Goal: Book appointment/travel/reservation

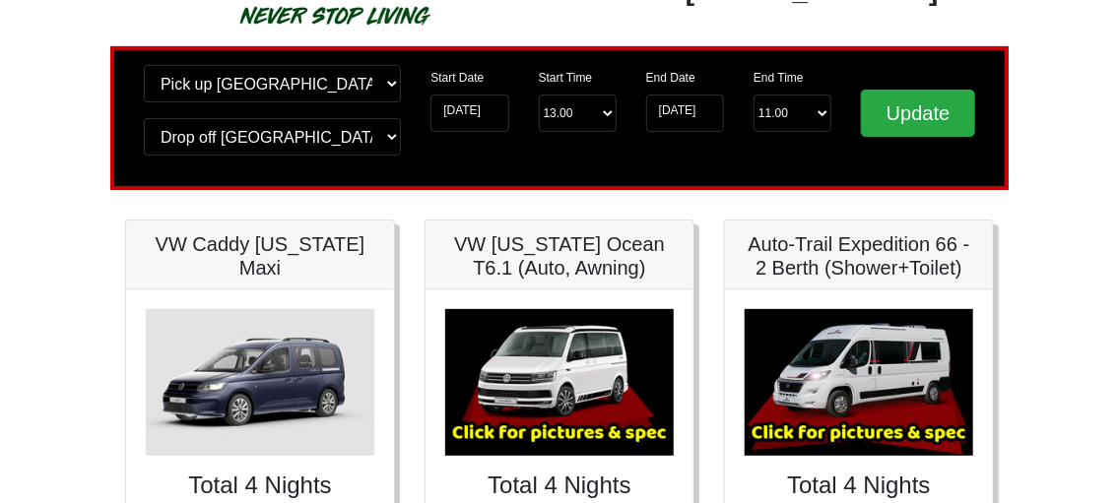
scroll to position [105, 0]
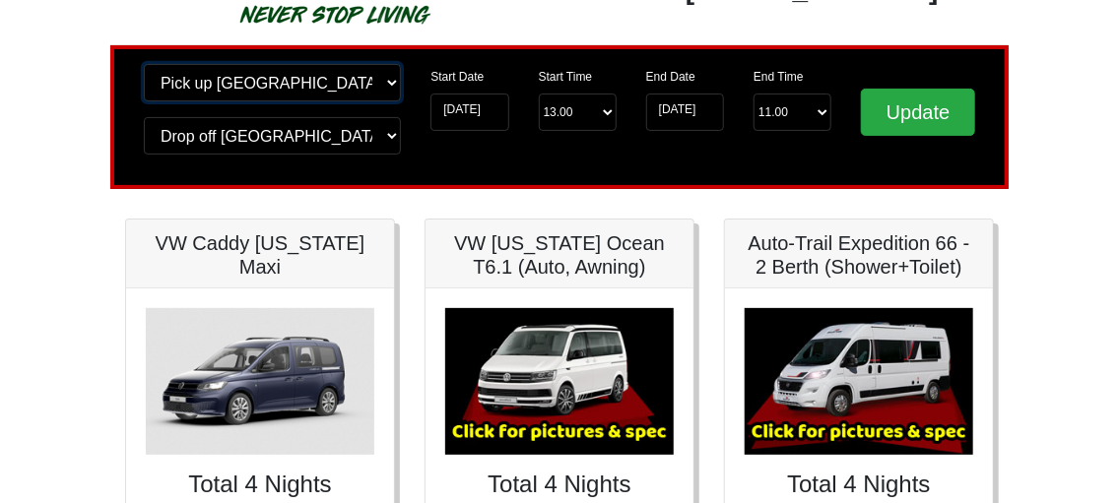
click at [144, 64] on select "Change pick up location? Pick up [GEOGRAPHIC_DATA] [GEOGRAPHIC_DATA] [GEOGRAPHI…" at bounding box center [272, 82] width 257 height 37
click option "Pick up [GEOGRAPHIC_DATA]" at bounding box center [0, 0] width 0 height 0
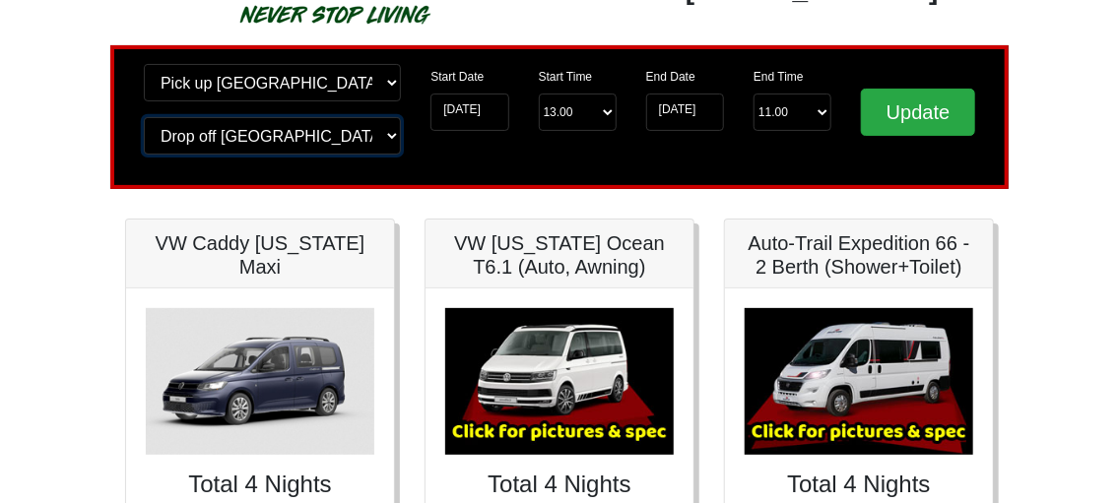
click at [144, 117] on select "Change drop off location? Drop off [GEOGRAPHIC_DATA] [GEOGRAPHIC_DATA] [GEOGRAP…" at bounding box center [272, 135] width 257 height 37
click option "Drop off [GEOGRAPHIC_DATA]" at bounding box center [0, 0] width 0 height 0
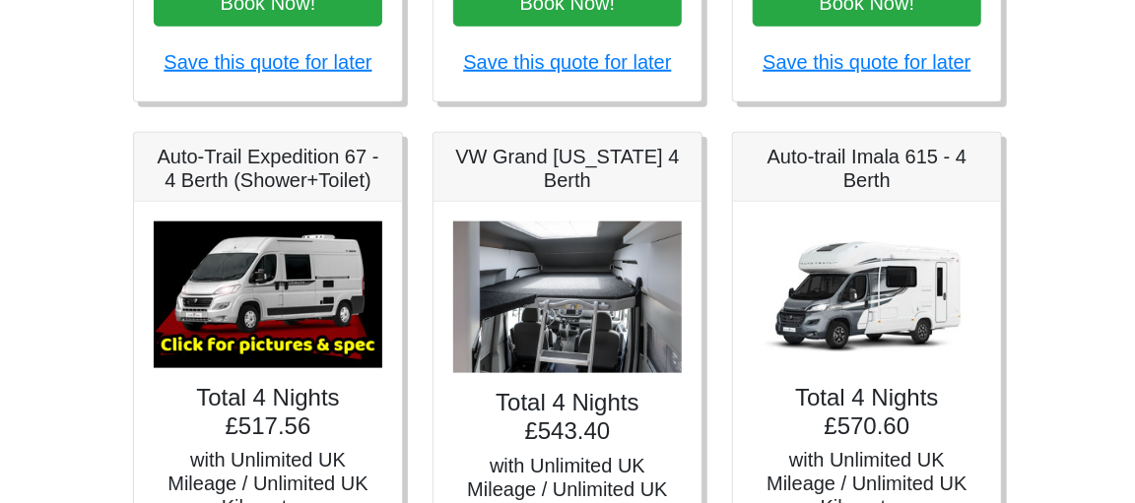
scroll to position [742, 0]
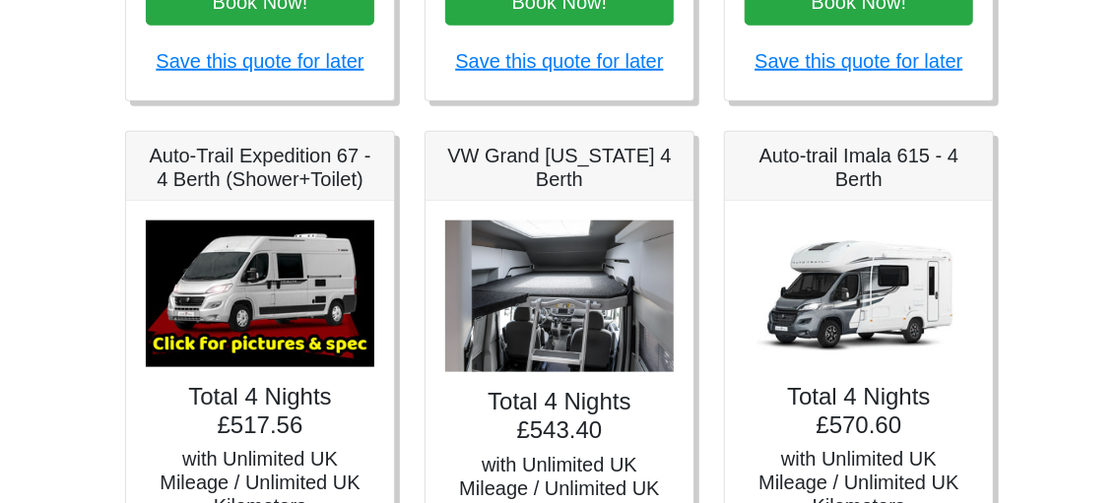
click at [280, 163] on h5 "Auto-Trail Expedition 67 - 4 Berth (Shower+Toilet)" at bounding box center [260, 167] width 229 height 47
click at [250, 334] on img at bounding box center [260, 294] width 229 height 147
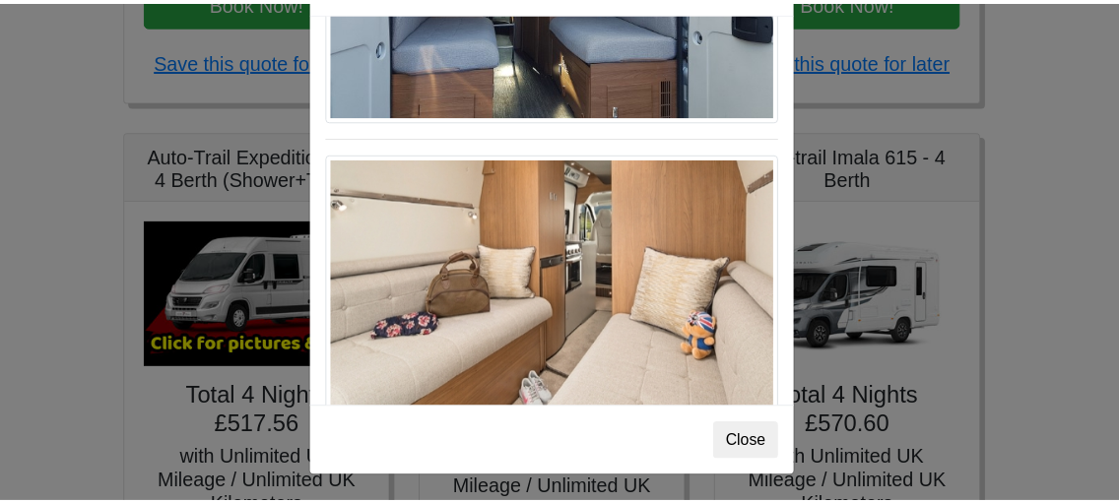
scroll to position [71, 0]
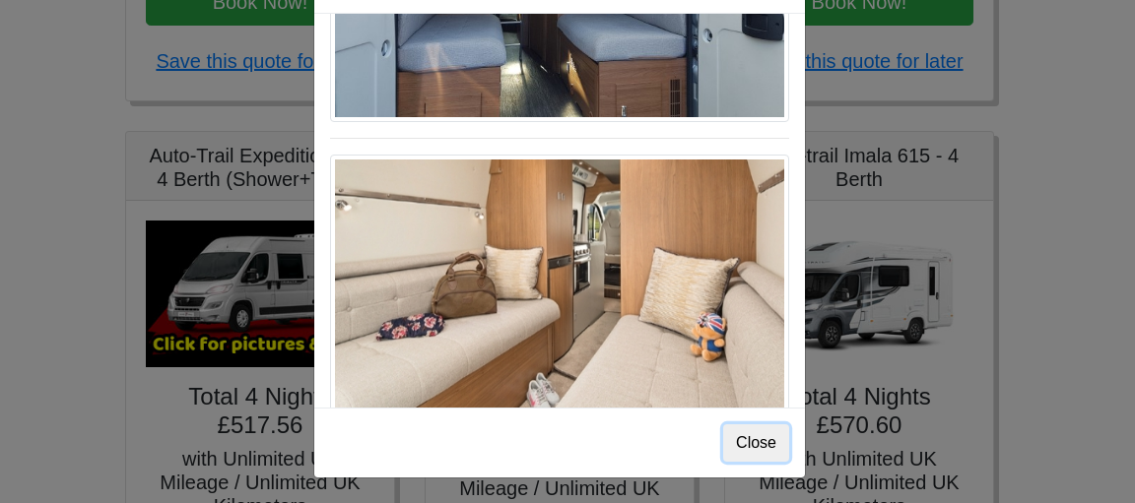
click at [742, 435] on button "Close" at bounding box center [756, 443] width 66 height 37
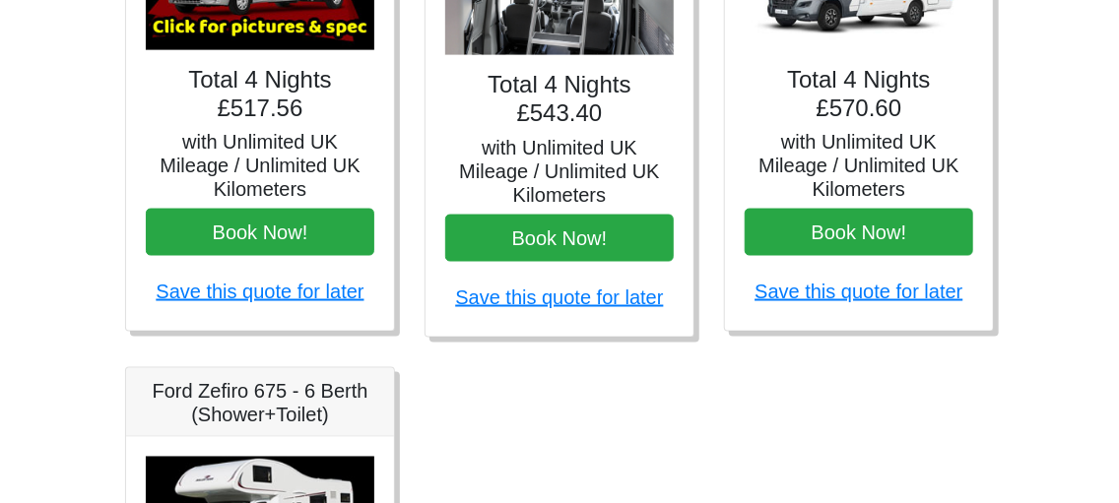
scroll to position [1059, 0]
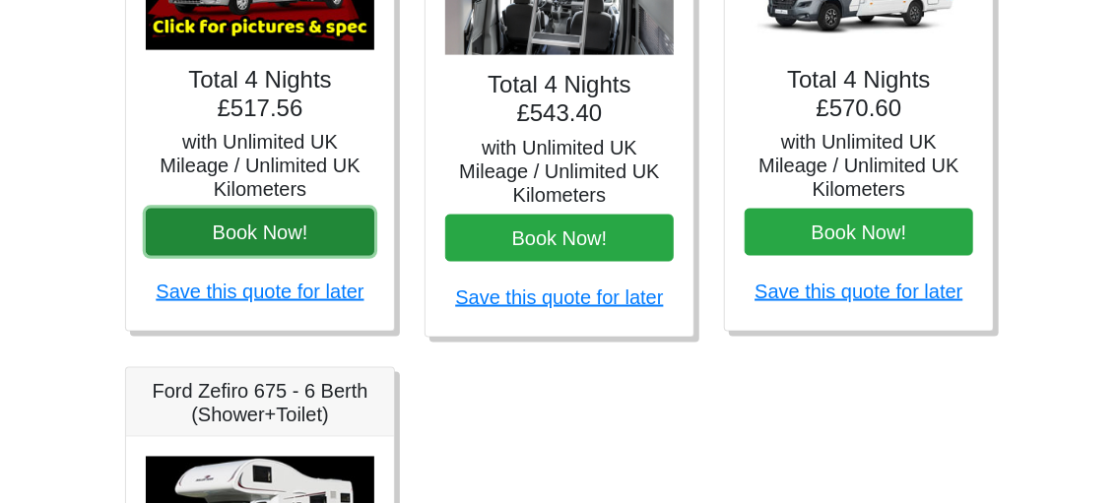
click at [213, 225] on button "Book Now!" at bounding box center [260, 232] width 229 height 47
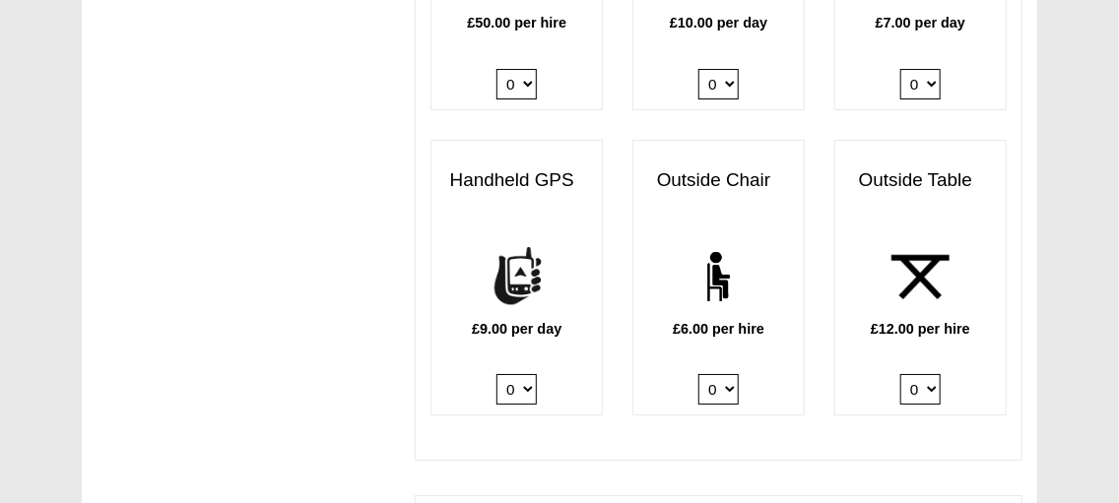
scroll to position [2593, 0]
